Goal: Transaction & Acquisition: Purchase product/service

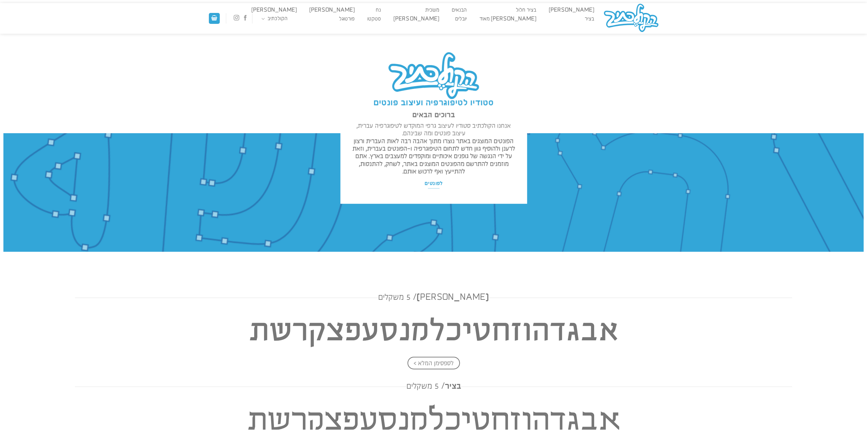
drag, startPoint x: 408, startPoint y: 287, endPoint x: 390, endPoint y: 127, distance: 160.2
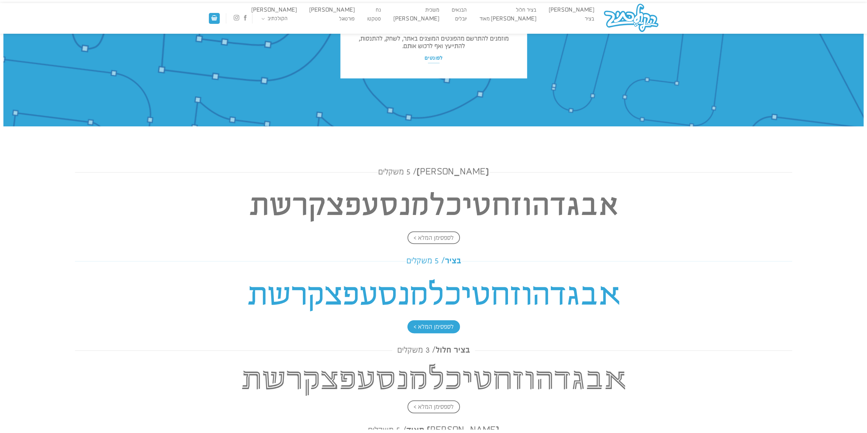
scroll to position [136, 0]
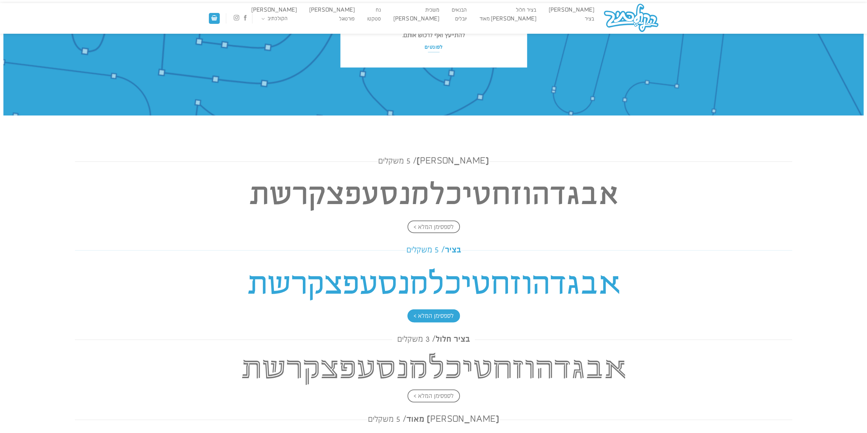
click at [443, 279] on h4 "אבגדהוזחטיכלמנסעפצקרשת" at bounding box center [433, 283] width 717 height 49
click at [569, 278] on h4 "אבגדהוזחטיכלמנסעפצקרשת" at bounding box center [433, 283] width 717 height 49
click at [447, 315] on span "לספסימן המלא >" at bounding box center [434, 315] width 52 height 13
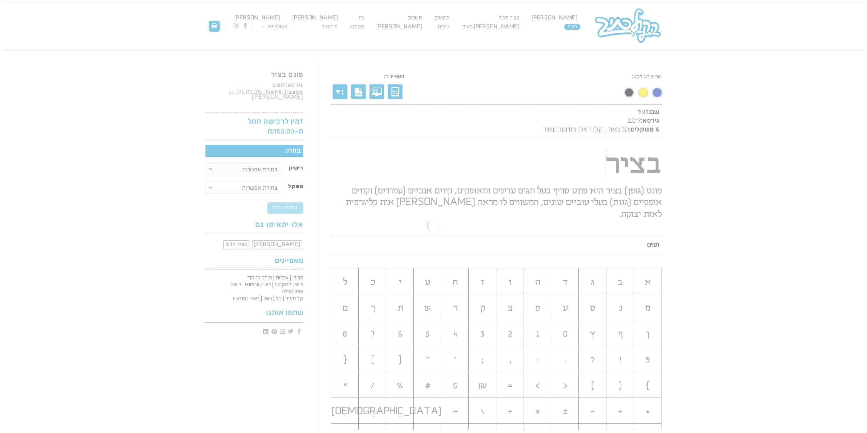
scroll to position [0, 0]
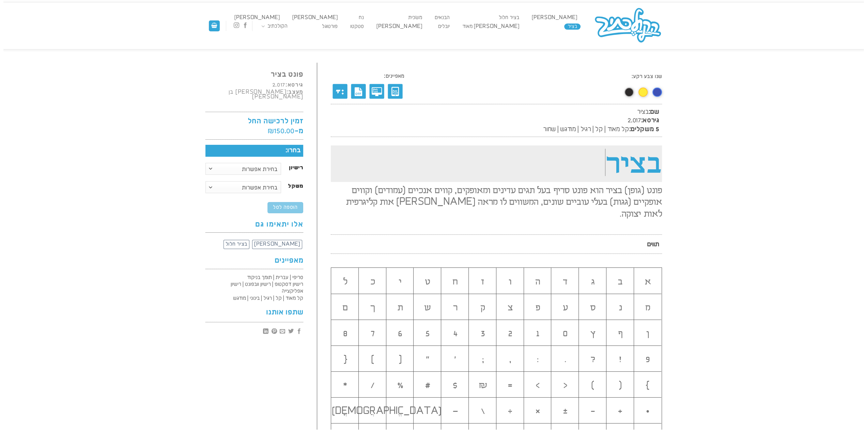
click at [617, 168] on h1 "בציר" at bounding box center [496, 164] width 331 height 36
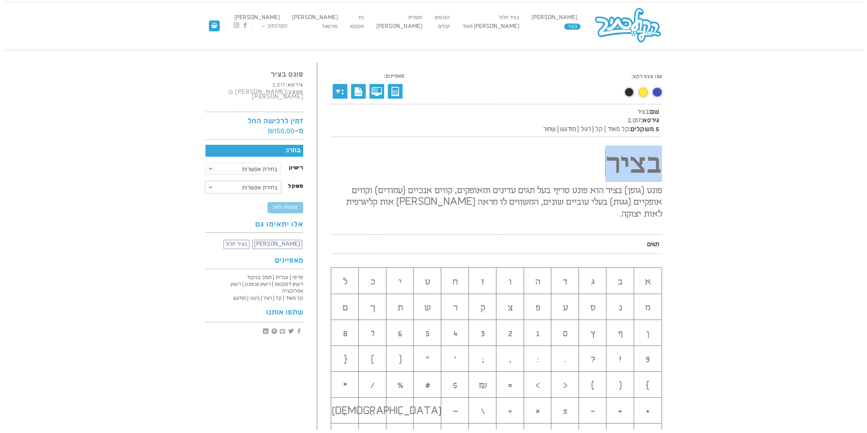
click at [207, 185] on select "בחירת אפשרות קל-מאוד קל רגיל מודגש שחור משפחה מלאה" at bounding box center [243, 187] width 76 height 12
click at [205, 181] on select "בחירת אפשרות קל-מאוד קל רגיל מודגש שחור משפחה מלאה" at bounding box center [243, 187] width 76 height 12
select select "שחור"
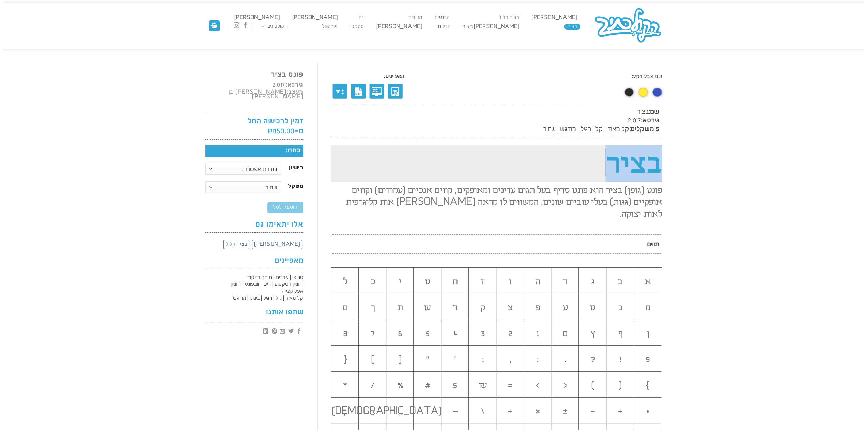
click at [615, 164] on h1 "בציר" at bounding box center [496, 164] width 331 height 36
click at [614, 163] on h1 "אוצר מלא" at bounding box center [496, 164] width 331 height 36
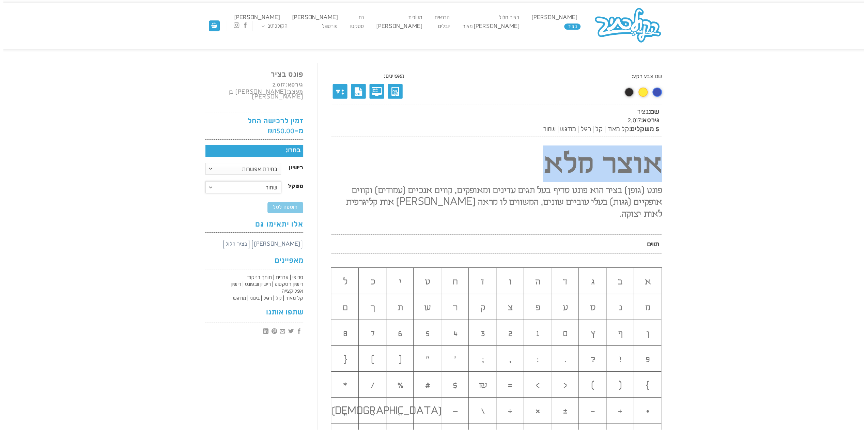
click at [257, 184] on select "בחירת אפשרות קל-מאוד קל רגיל מודגש שחור משפחה מלאה" at bounding box center [243, 187] width 76 height 12
click at [205, 181] on select "בחירת אפשרות קל-מאוד קל רגיל מודגש שחור משפחה מלאה" at bounding box center [243, 187] width 76 height 12
click at [545, 124] on span "שם: בציר גירסא: 2.017 5 משקלים: קל מאוד | קל | רגיל | מודגש | שחור" at bounding box center [496, 120] width 331 height 33
click at [545, 130] on span "קל מאוד | קל | רגיל | מודגש | שחור" at bounding box center [586, 129] width 86 height 7
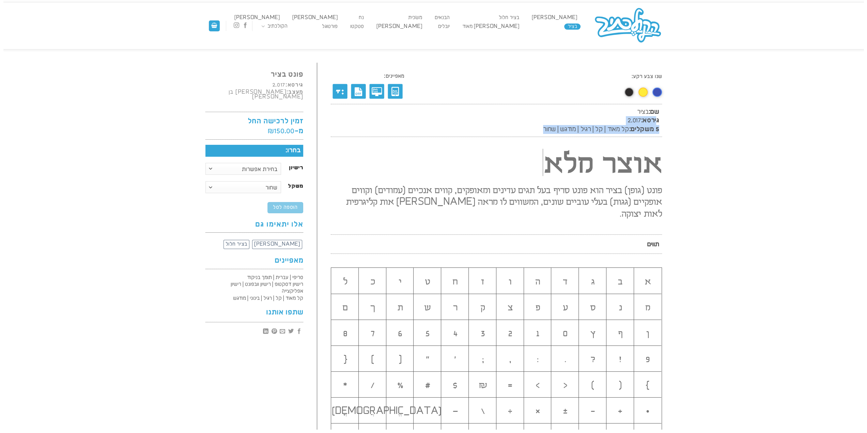
drag, startPoint x: 545, startPoint y: 130, endPoint x: 682, endPoint y: 122, distance: 137.3
drag, startPoint x: 649, startPoint y: 116, endPoint x: 485, endPoint y: 133, distance: 164.8
click at [510, 133] on span "שם: בציר גירסא: 2.017 5 משקלים: קל מאוד | קל | רגיל | מודגש | שחור" at bounding box center [496, 120] width 331 height 33
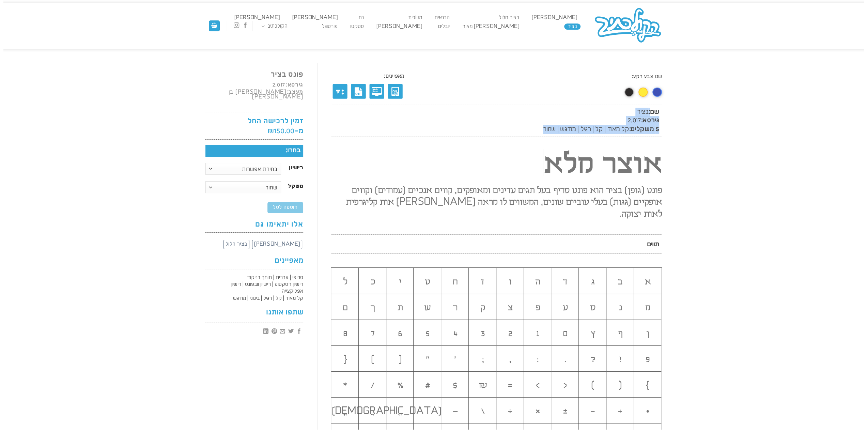
click at [444, 135] on span "שם: בציר גירסא: 2.017 5 משקלים: קל מאוד | קל | רגיל | מודגש | שחור" at bounding box center [496, 120] width 331 height 33
click at [244, 181] on select "בחירת אפשרות קל-מאוד קל רגיל מודגש שחור משפחה מלאה" at bounding box center [243, 187] width 76 height 12
select select "משפחה מלאה"
click at [205, 181] on select "בחירת אפשרות קל-מאוד קל רגיל מודגש שחור משפחה מלאה" at bounding box center [243, 187] width 76 height 12
click at [236, 164] on select "בחירת אפשרות רישיון דסקטופ רישיון וובפונט רישיון אפליקצייה" at bounding box center [243, 169] width 76 height 12
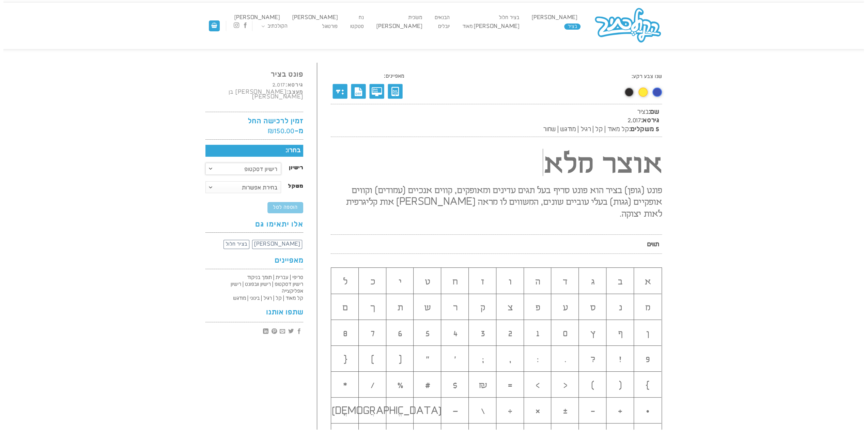
click at [205, 163] on select "בחירת אפשרות רישיון דסקטופ רישיון וובפונט רישיון אפליקצייה" at bounding box center [243, 169] width 76 height 12
select select "רישיון דסקטופ"
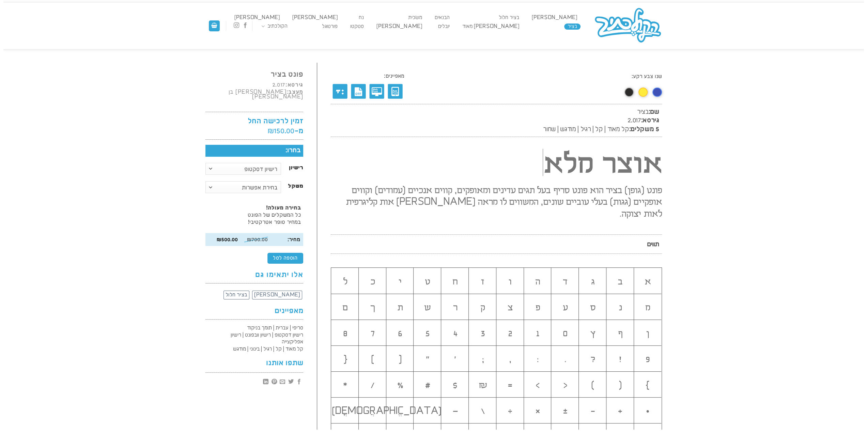
click at [264, 211] on p "בחירה מעולה! כל המשקלים של הפונט במחיר סופר אטרקטיבי!" at bounding box center [254, 215] width 98 height 26
drag, startPoint x: 264, startPoint y: 211, endPoint x: 265, endPoint y: 217, distance: 6.9
click at [265, 217] on p "בחירה מעולה! כל המשקלים של הפונט במחיר סופר אטרקטיבי!" at bounding box center [254, 215] width 98 height 26
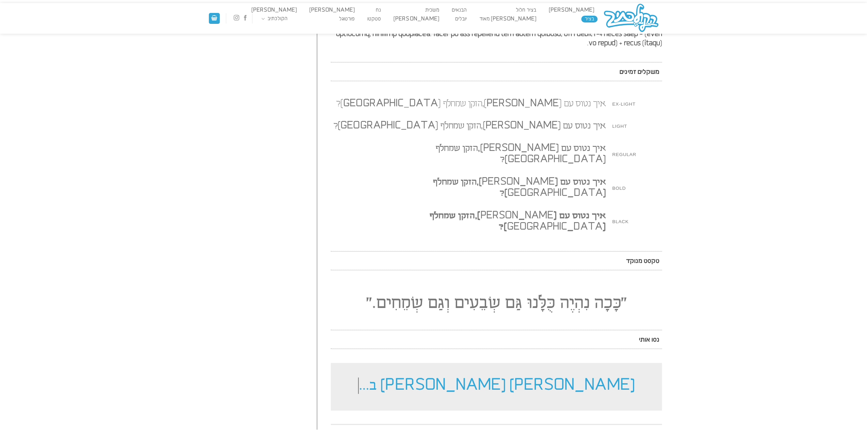
scroll to position [580, 0]
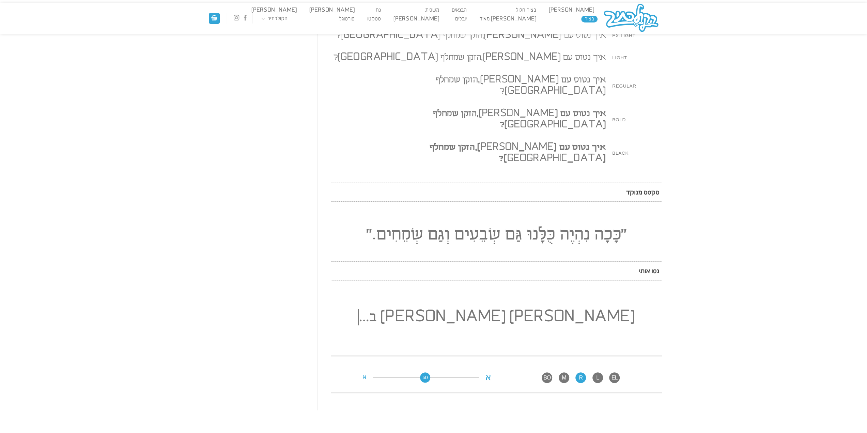
click at [525, 216] on h2 "״כָּכָה נִהְיֶה כֻּלָּנוּ גַּם שְׂבֵעִים וְגַם שְׂמֵחִים.״" at bounding box center [496, 234] width 338 height 37
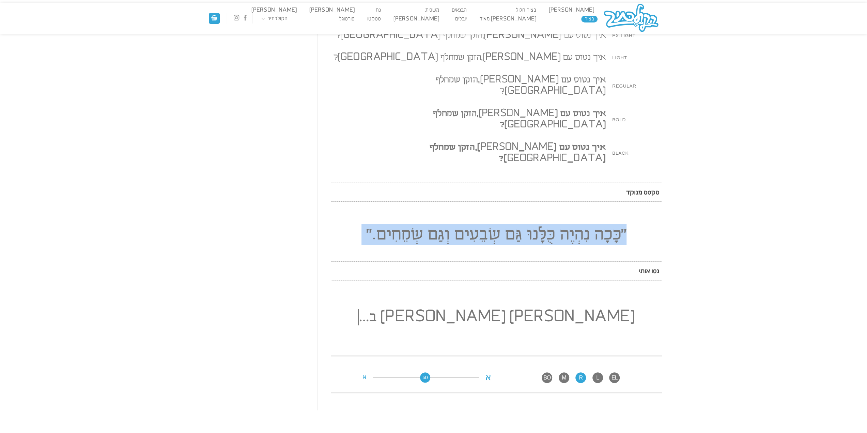
click at [525, 216] on h2 "״כָּכָה נִהְיֶה כֻּלָּנוּ גַּם שְׂבֵעִים וְגַם שְׂמֵחִים.״" at bounding box center [496, 234] width 338 height 37
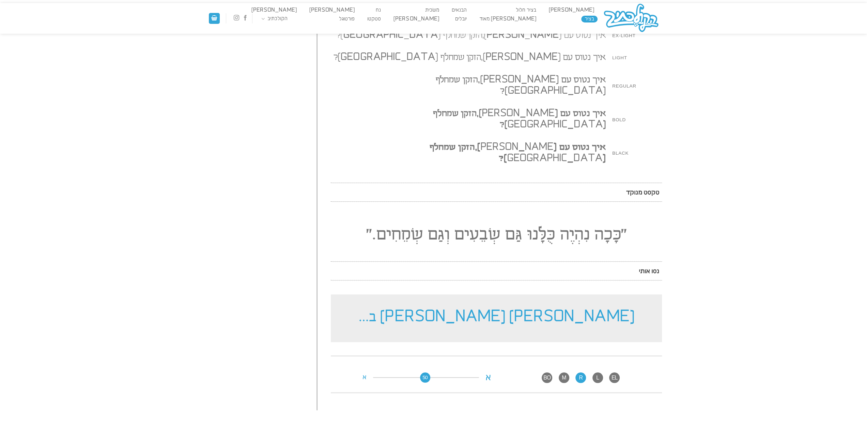
click at [479, 294] on h2 "[PERSON_NAME] [PERSON_NAME] ב..." at bounding box center [496, 318] width 331 height 48
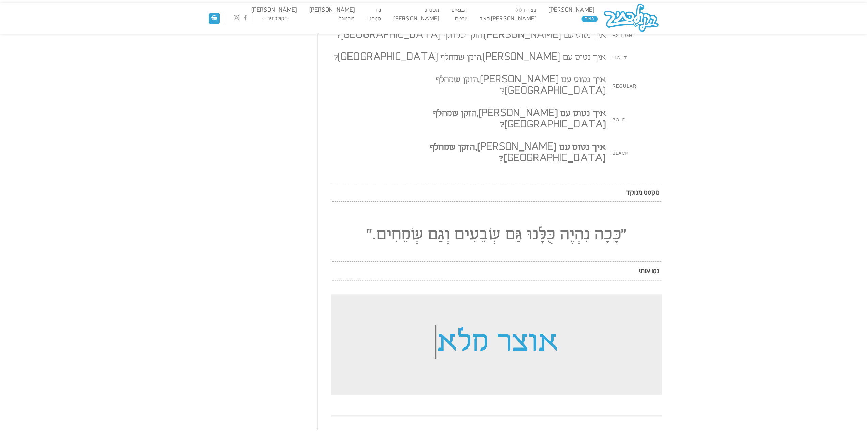
drag, startPoint x: 427, startPoint y: 322, endPoint x: 472, endPoint y: 332, distance: 46.2
click at [472, 332] on div "אוצר מלא פונט (גופן) בציר הוא פונט סריף בעל תגים עדינים ומאופקים, קווים אנכיים …" at bounding box center [496, 10] width 331 height 898
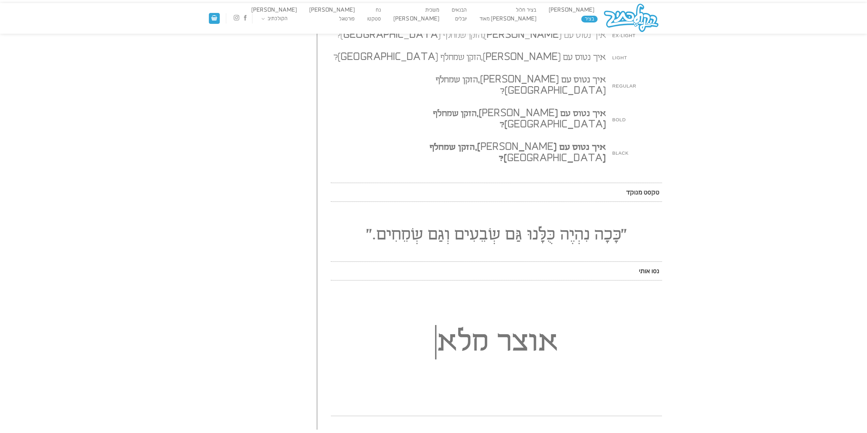
click at [612, 432] on span "EL" at bounding box center [614, 437] width 11 height 11
click at [550, 432] on span "BO" at bounding box center [547, 437] width 11 height 11
click at [566, 432] on span "M" at bounding box center [564, 437] width 11 height 11
click at [542, 432] on span "BO" at bounding box center [547, 437] width 11 height 11
drag, startPoint x: 471, startPoint y: 381, endPoint x: 463, endPoint y: 381, distance: 7.5
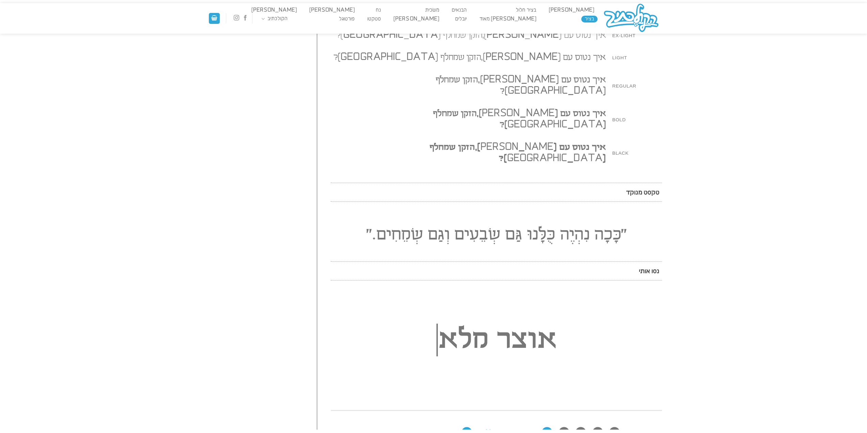
click at [463, 418] on div "EL L R M [PERSON_NAME] א 80 א" at bounding box center [496, 432] width 338 height 29
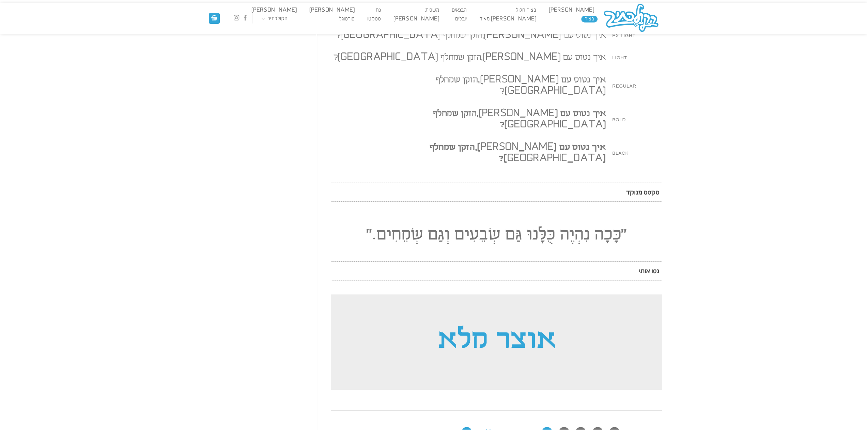
click at [519, 294] on h2 "אוצר מלא" at bounding box center [496, 341] width 331 height 95
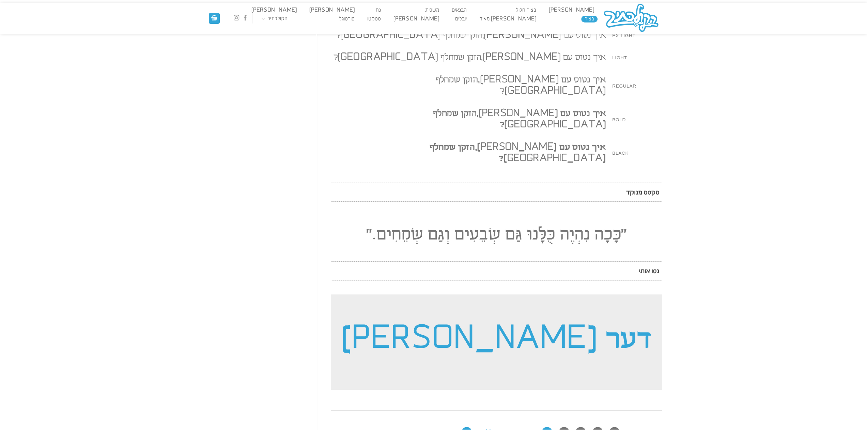
click at [462, 294] on h2 "דער [PERSON_NAME]" at bounding box center [496, 341] width 331 height 95
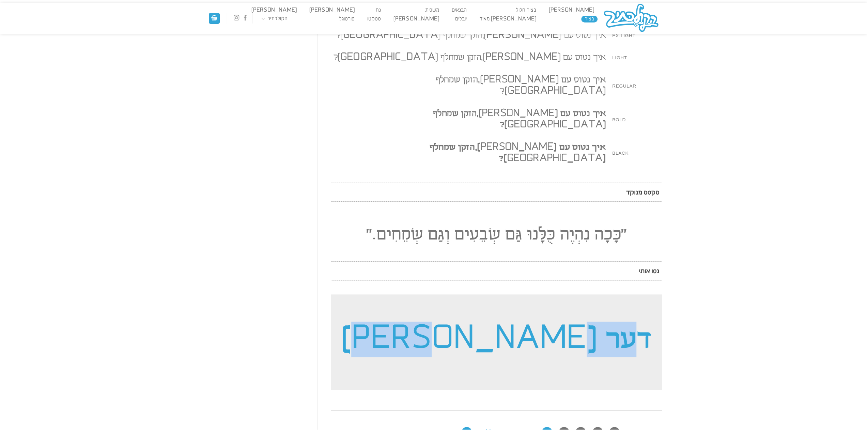
click at [462, 294] on h2 "דער [PERSON_NAME]" at bounding box center [496, 341] width 331 height 95
